Goal: Information Seeking & Learning: Learn about a topic

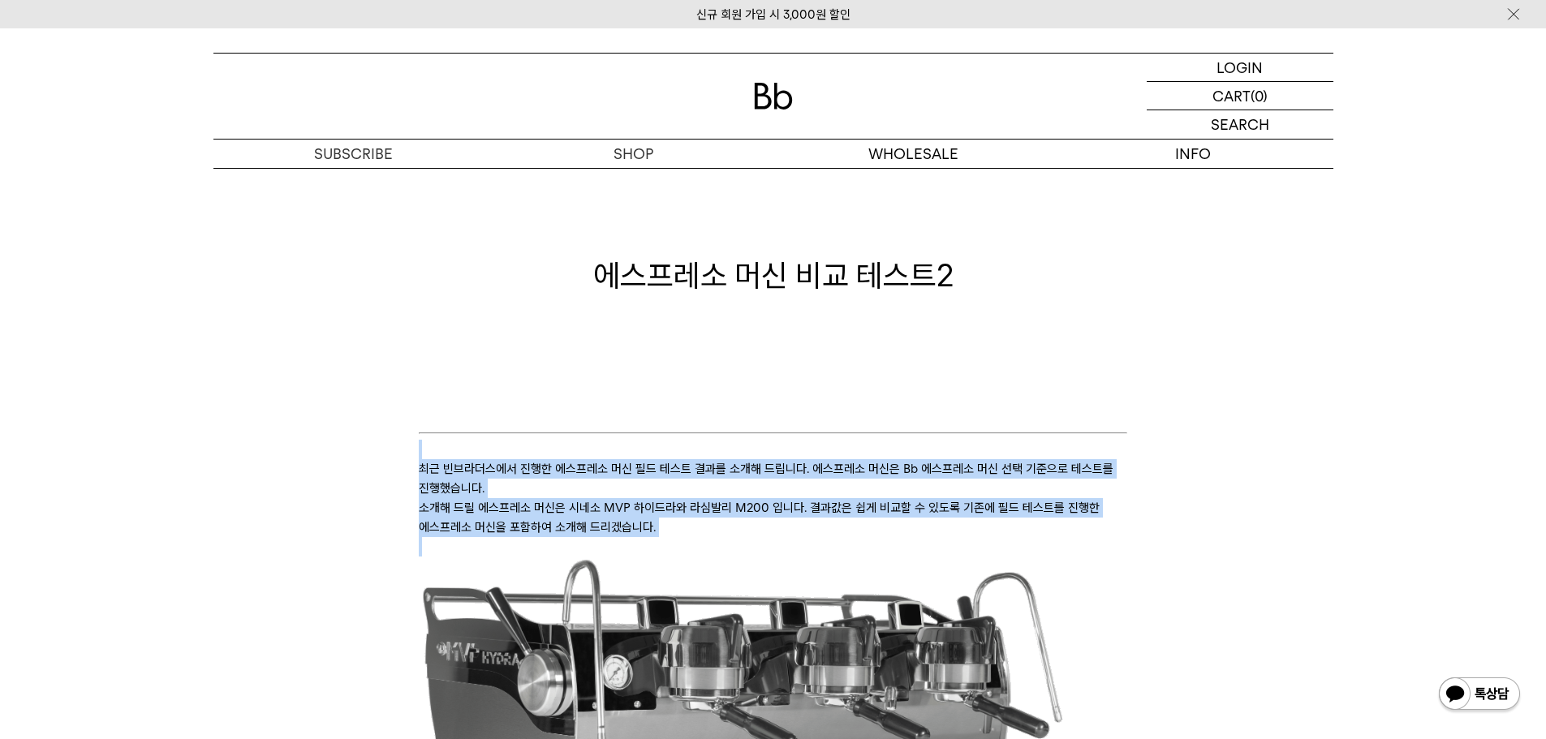
drag, startPoint x: 1141, startPoint y: 541, endPoint x: 1151, endPoint y: 546, distance: 10.9
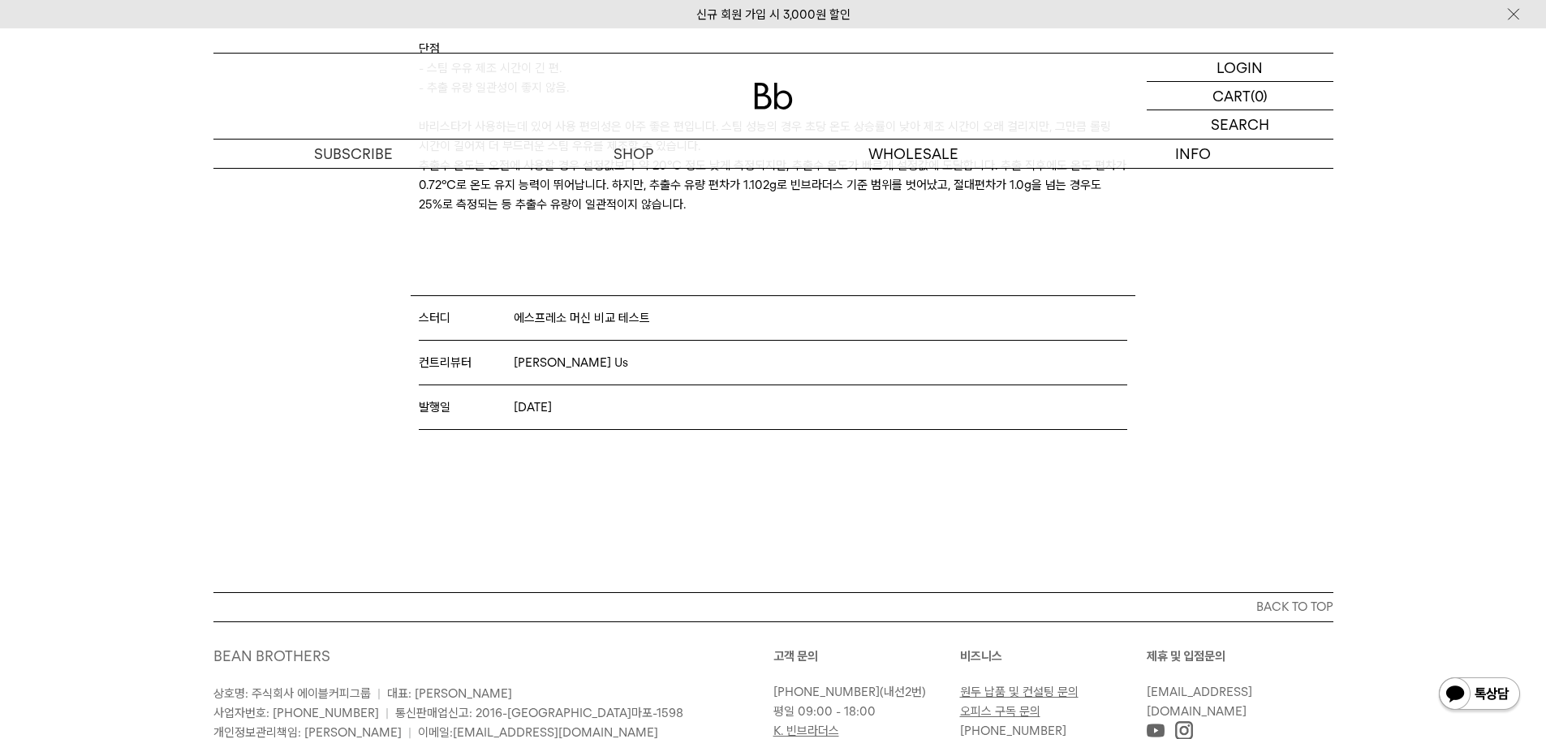
scroll to position [6834, 0]
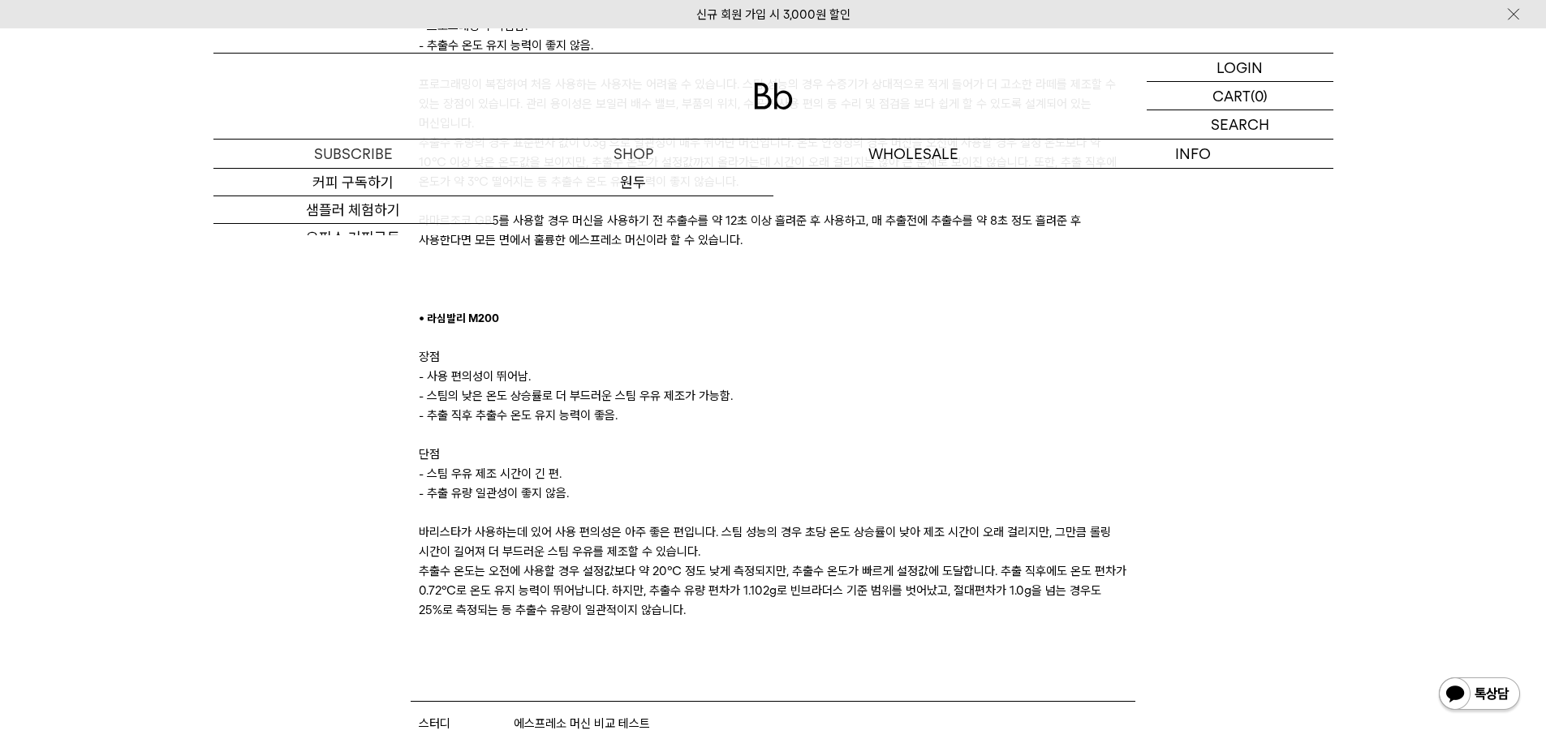
click at [770, 100] on img at bounding box center [773, 96] width 39 height 27
click at [910, 152] on p "도매" at bounding box center [914, 154] width 280 height 28
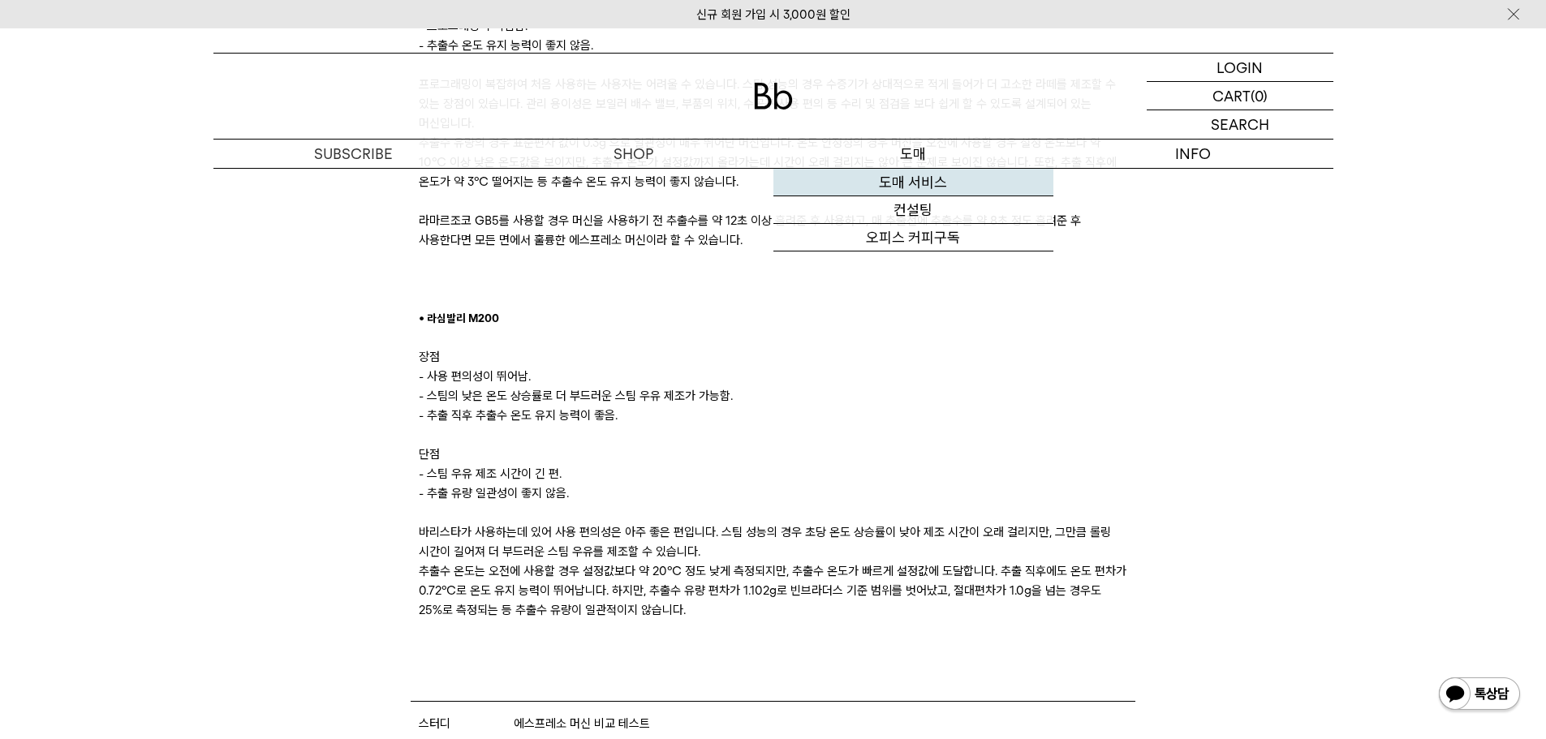
click at [927, 190] on link "도매 서비스" at bounding box center [914, 183] width 280 height 28
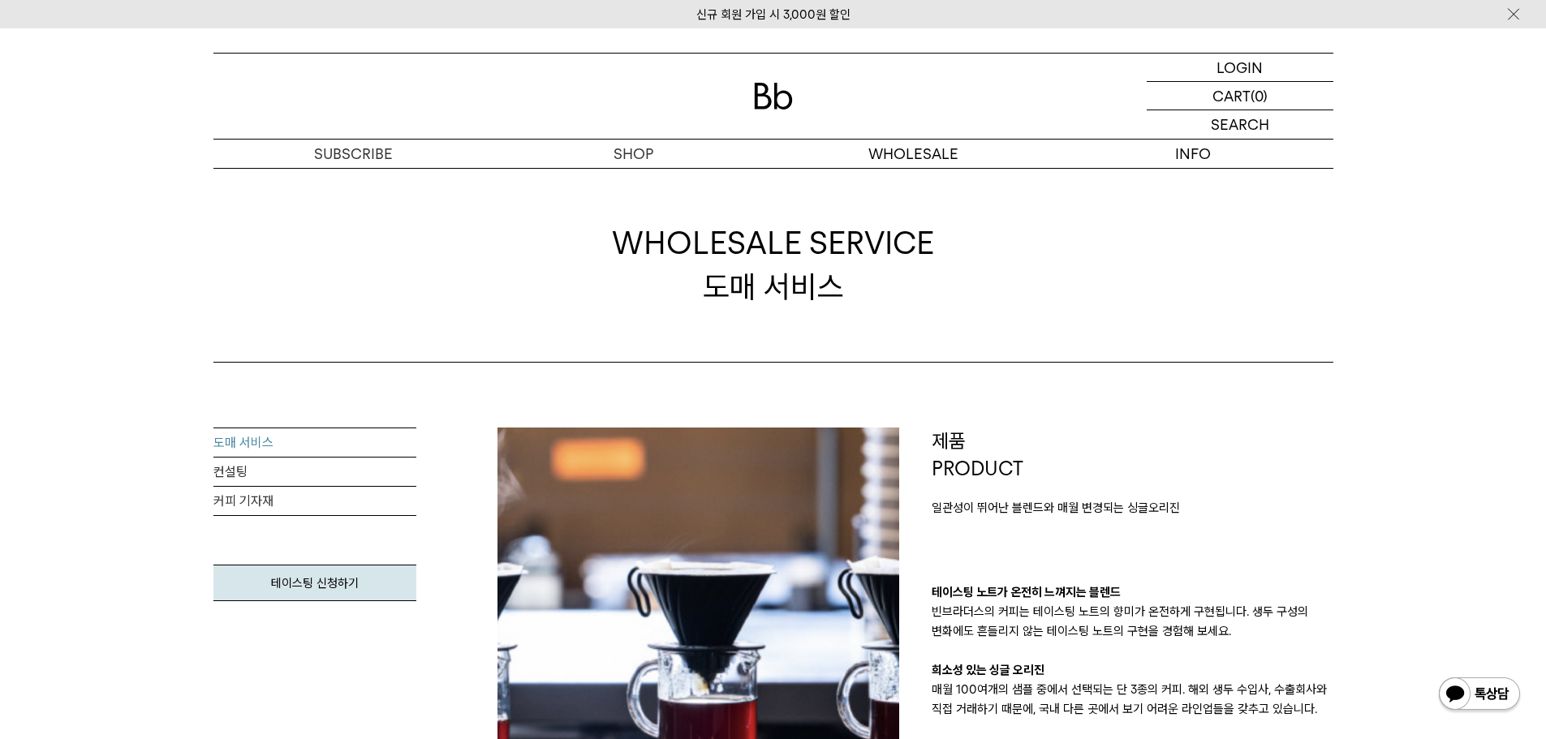
drag, startPoint x: 109, startPoint y: 241, endPoint x: 80, endPoint y: 257, distance: 32.3
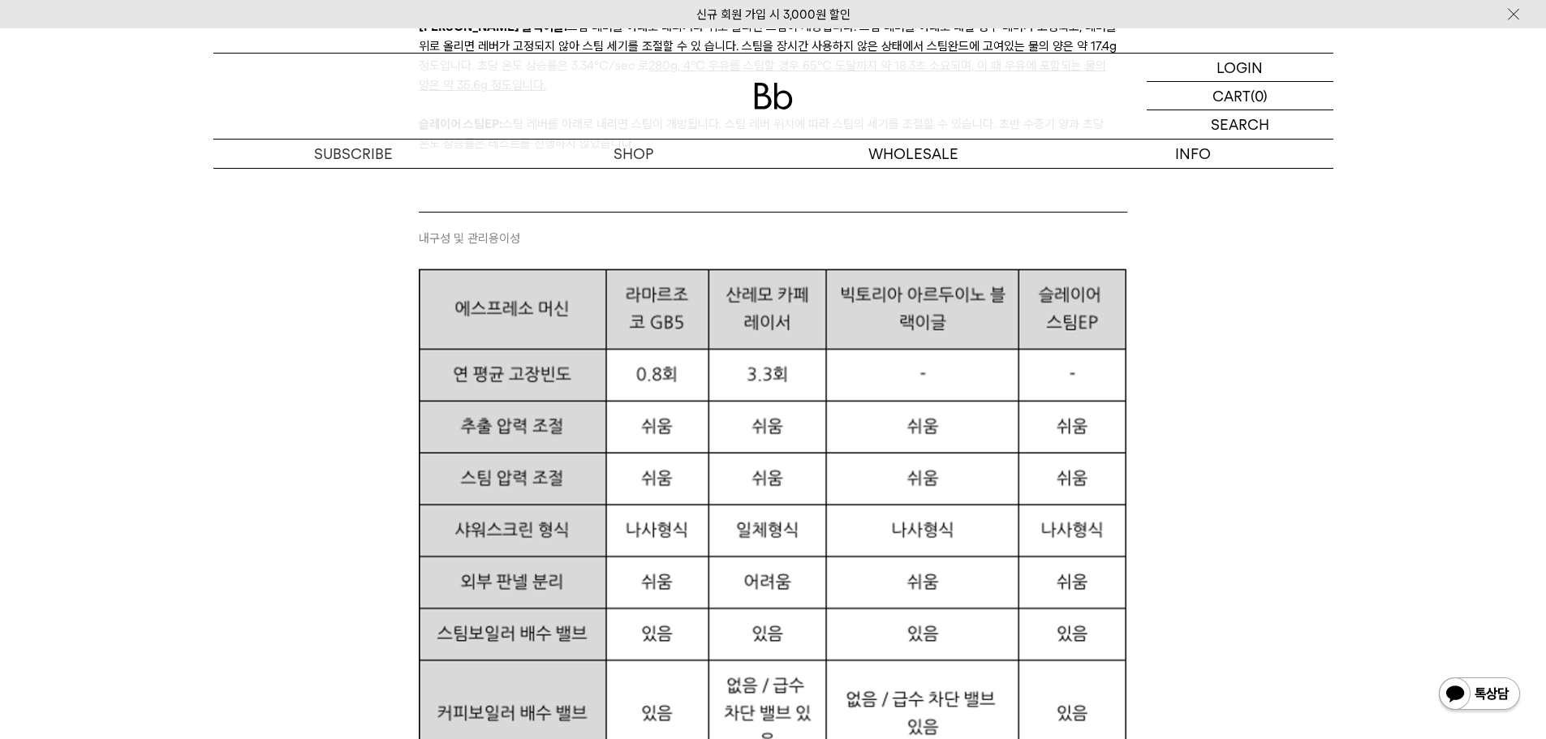
scroll to position [4708, 0]
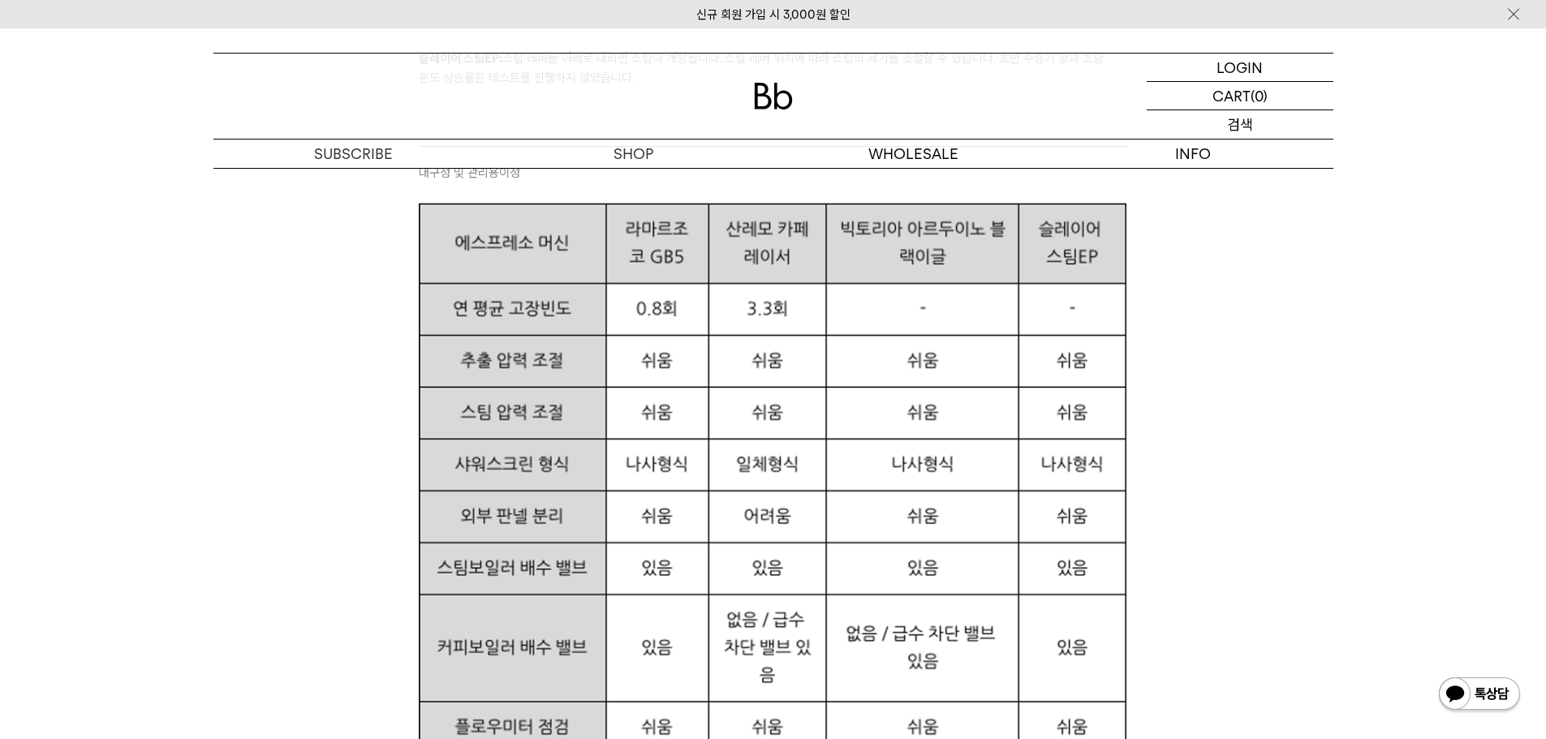
click at [1238, 124] on p "검색" at bounding box center [1240, 124] width 26 height 28
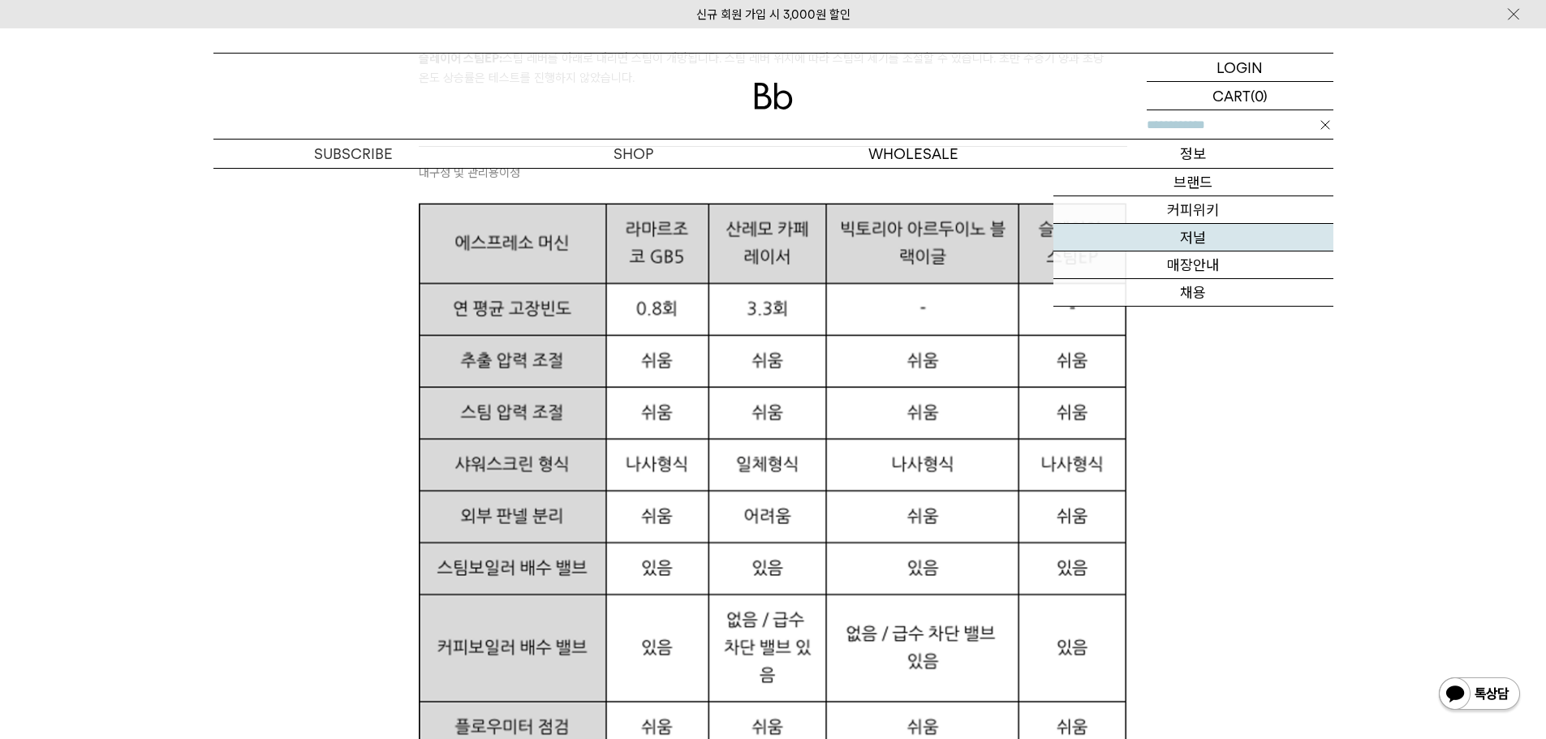
click at [1192, 242] on link "저널" at bounding box center [1194, 238] width 280 height 28
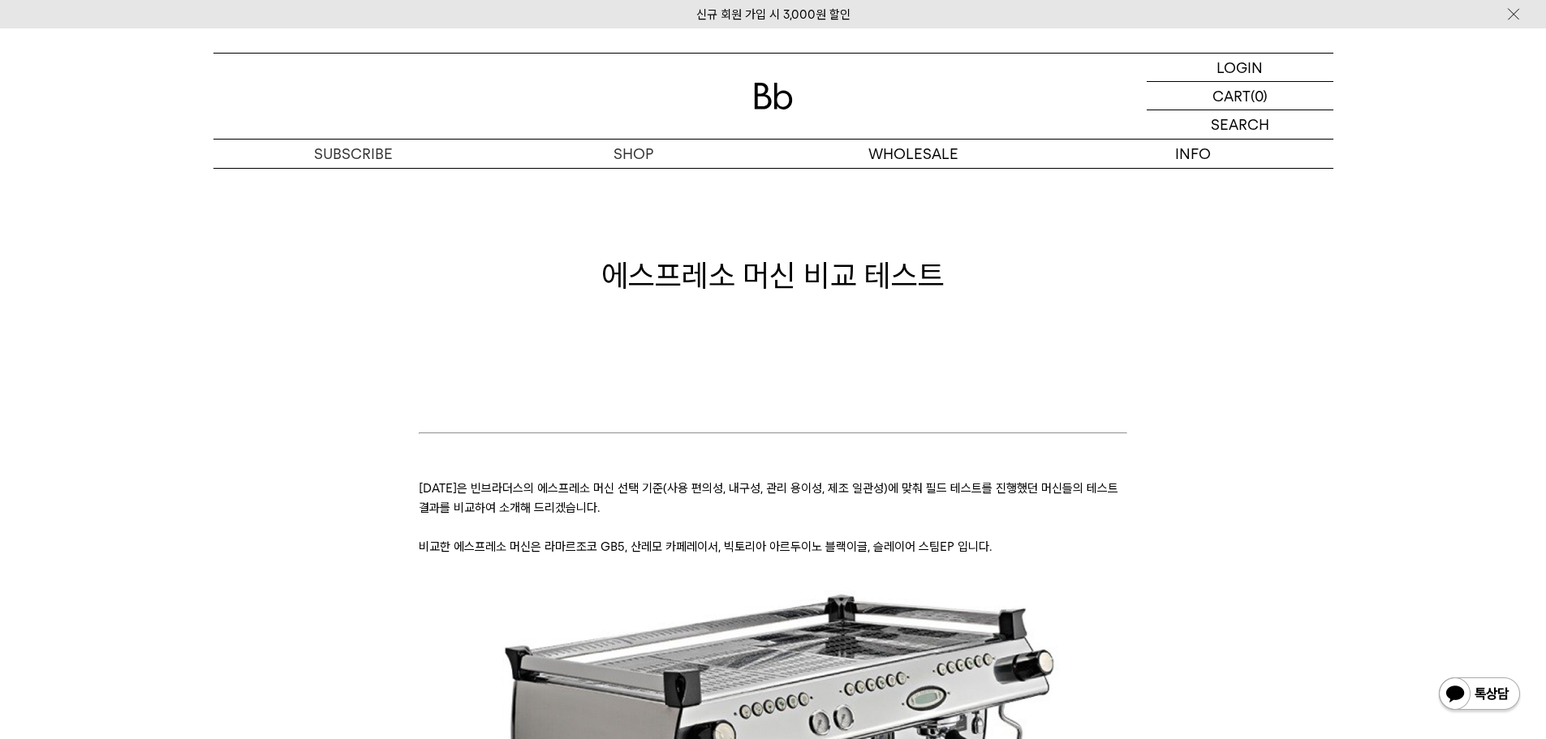
drag, startPoint x: 309, startPoint y: 402, endPoint x: 288, endPoint y: 412, distance: 23.2
